Goal: Task Accomplishment & Management: Manage account settings

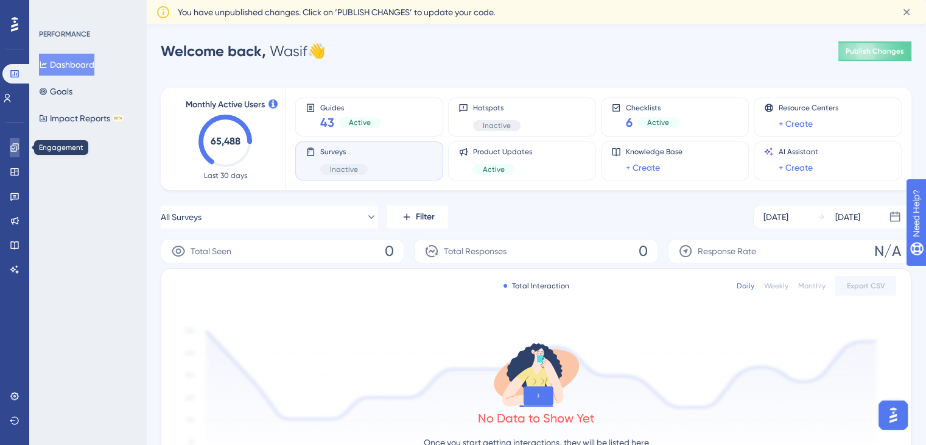
click at [13, 142] on link at bounding box center [15, 147] width 10 height 19
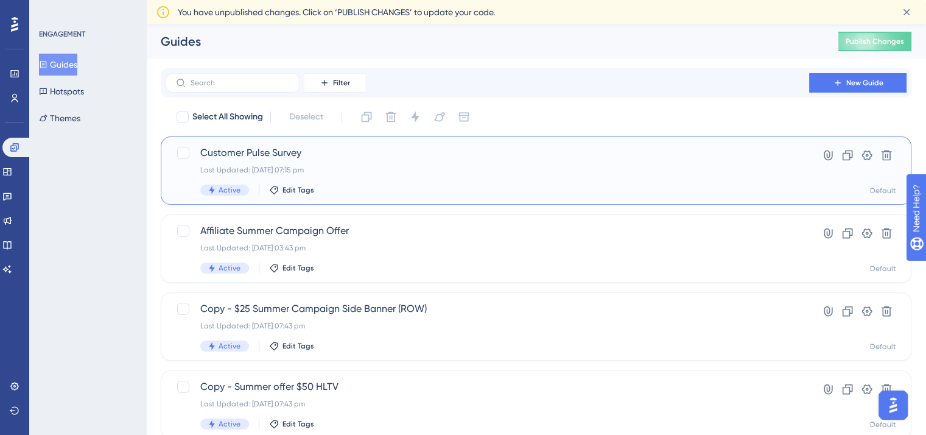
click at [252, 155] on span "Customer Pulse Survey" at bounding box center [487, 153] width 574 height 15
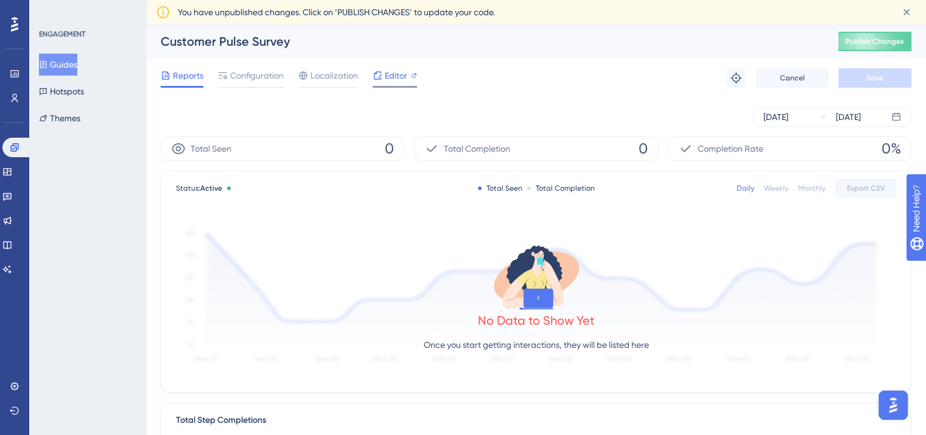
click at [393, 76] on span "Editor" at bounding box center [396, 75] width 23 height 15
click at [257, 47] on div "Customer Pulse Survey" at bounding box center [484, 41] width 647 height 17
click at [13, 147] on icon at bounding box center [15, 147] width 10 height 10
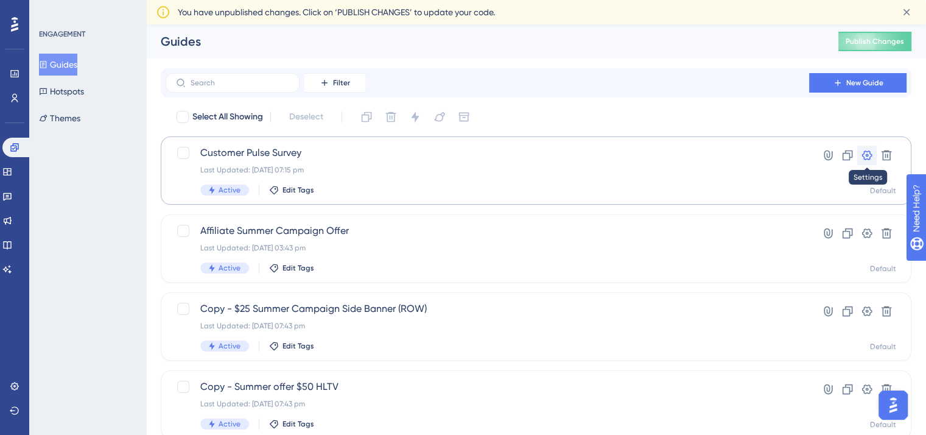
click at [867, 152] on icon at bounding box center [867, 155] width 10 height 10
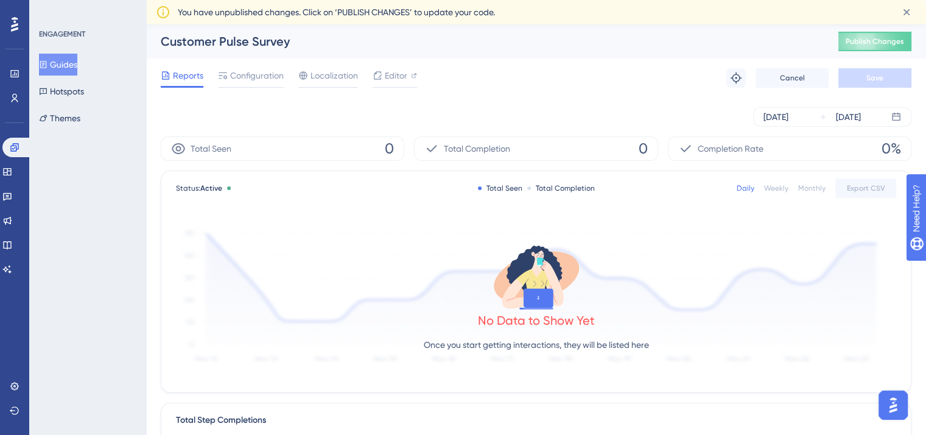
click at [249, 48] on div "Customer Pulse Survey" at bounding box center [484, 41] width 647 height 17
click at [248, 44] on div "Customer Pulse Survey" at bounding box center [484, 41] width 647 height 17
click at [257, 77] on span "Configuration" at bounding box center [257, 75] width 54 height 15
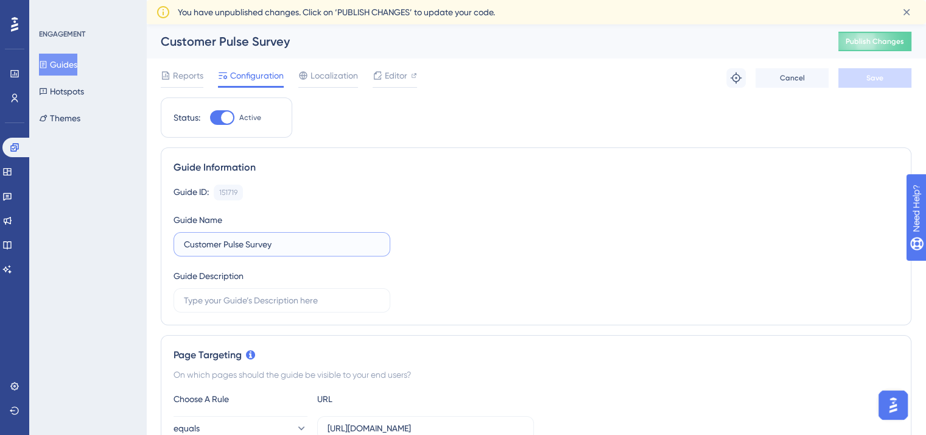
click at [300, 237] on input "Customer Pulse Survey" at bounding box center [282, 243] width 196 height 13
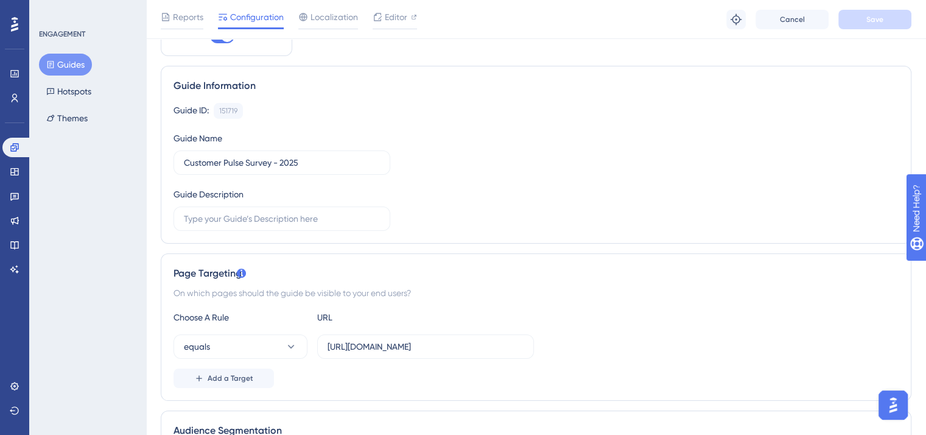
scroll to position [0, 9]
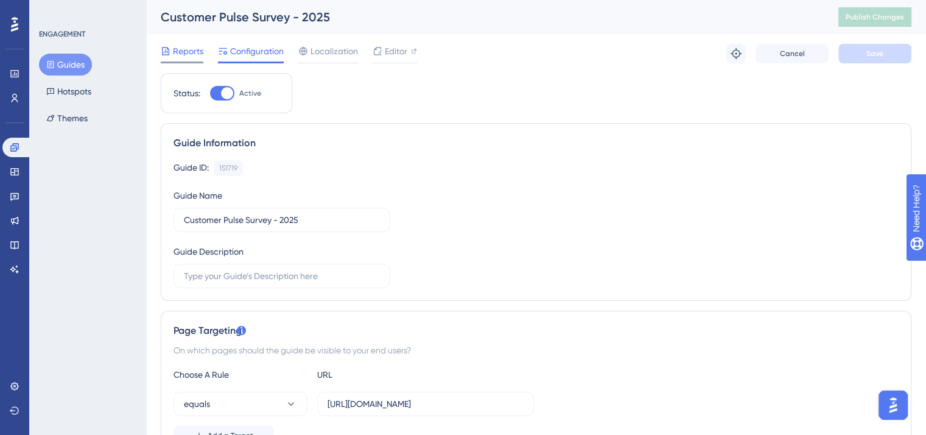
click at [174, 45] on span "Reports" at bounding box center [188, 51] width 30 height 15
